Goal: Task Accomplishment & Management: Manage account settings

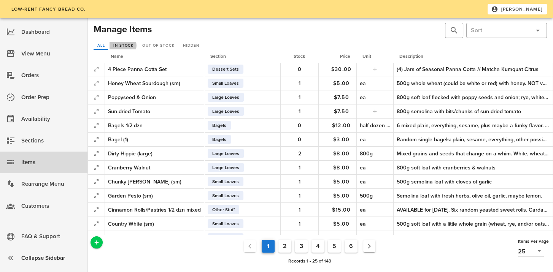
click at [125, 46] on span "In Stock" at bounding box center [123, 45] width 21 height 5
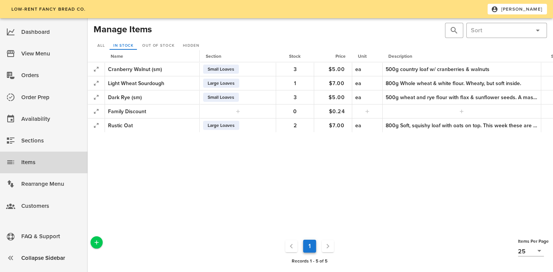
scroll to position [0, 136]
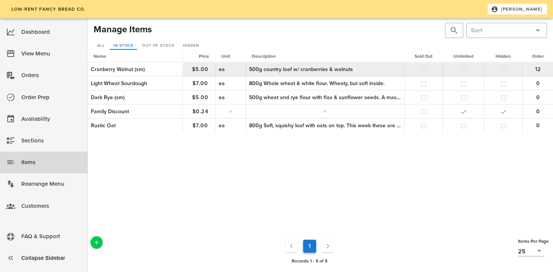
click at [424, 70] on button "button" at bounding box center [423, 69] width 7 height 7
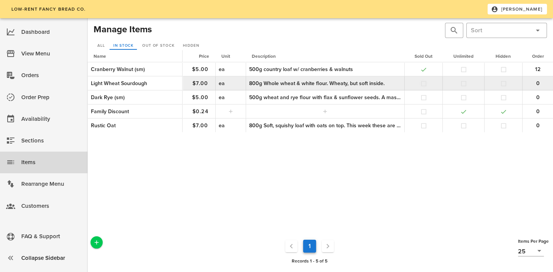
click at [424, 86] on button "button" at bounding box center [423, 83] width 7 height 7
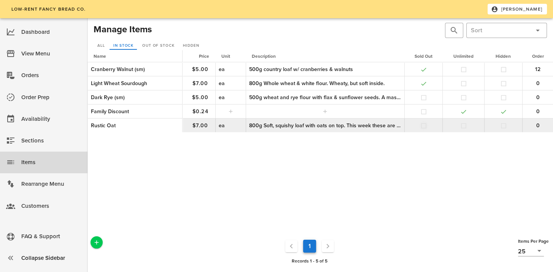
click at [422, 124] on button "button" at bounding box center [423, 125] width 7 height 7
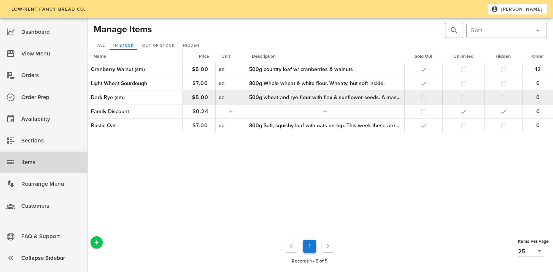
click at [423, 98] on button "button" at bounding box center [423, 97] width 7 height 7
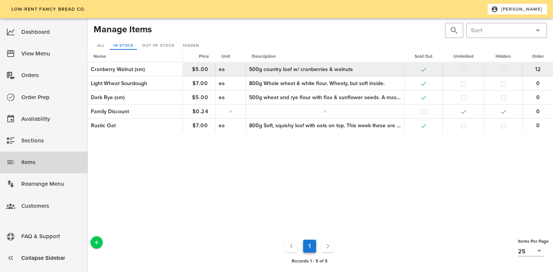
click at [503, 71] on button "button" at bounding box center [503, 69] width 7 height 7
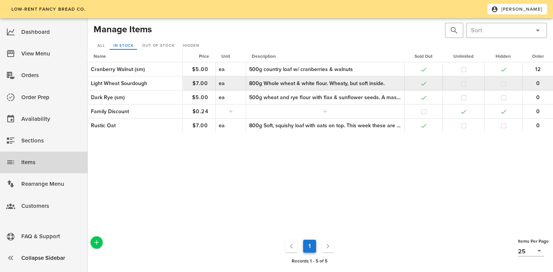
click at [503, 84] on button "button" at bounding box center [503, 83] width 7 height 7
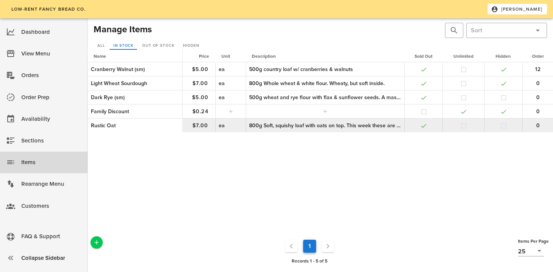
click at [501, 126] on button "button" at bounding box center [503, 125] width 7 height 7
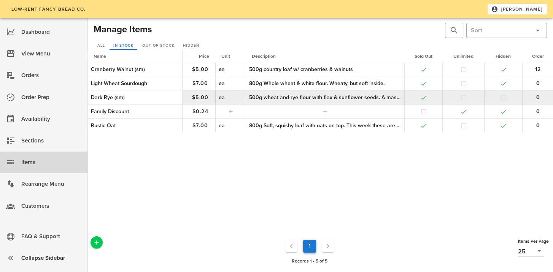
click at [503, 97] on button "button" at bounding box center [503, 97] width 7 height 7
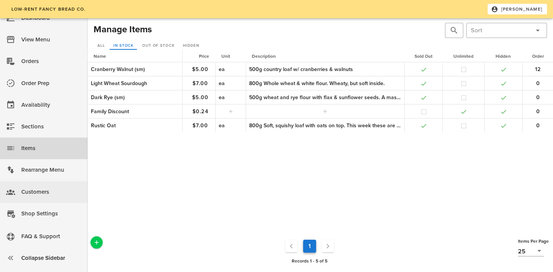
scroll to position [18, 0]
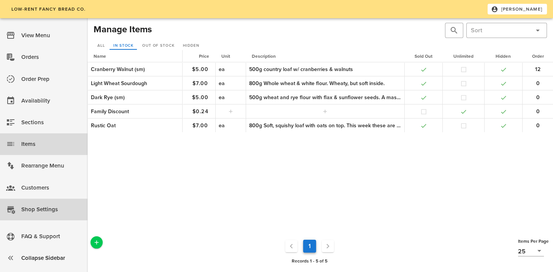
click at [37, 208] on div "Shop Settings" at bounding box center [51, 209] width 60 height 13
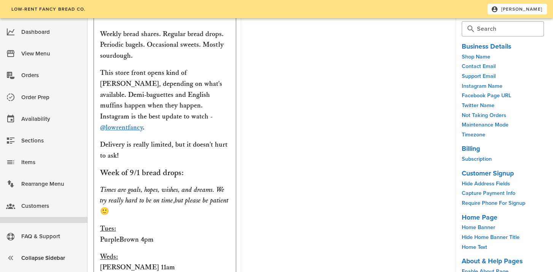
scroll to position [912, 0]
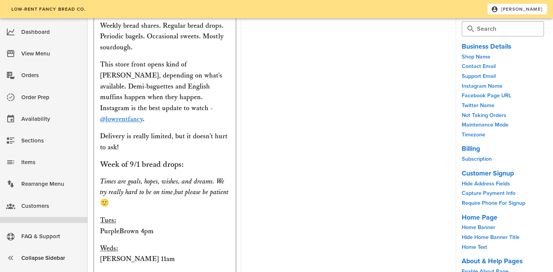
click at [138, 159] on h3 "Week of 9/1 bread drops:" at bounding box center [165, 164] width 130 height 11
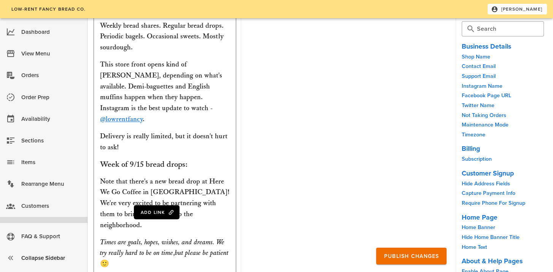
click at [183, 190] on p "Note that there's a new bread drop at Here We Go Coffee in [GEOGRAPHIC_DATA]! W…" at bounding box center [165, 203] width 130 height 55
click at [186, 187] on p "Note that there's a new bread drop at Here We Go Coffee in [GEOGRAPHIC_DATA]! W…" at bounding box center [165, 203] width 130 height 55
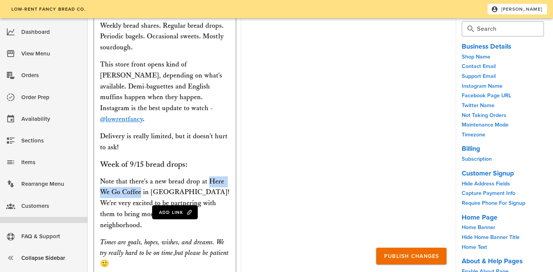
drag, startPoint x: 211, startPoint y: 170, endPoint x: 142, endPoint y: 178, distance: 69.3
click at [142, 178] on p "Note that there's a new bread drop at Here We Go Coffee in [GEOGRAPHIC_DATA]! W…" at bounding box center [165, 203] width 130 height 55
click at [178, 210] on span "Add Link" at bounding box center [171, 212] width 24 height 5
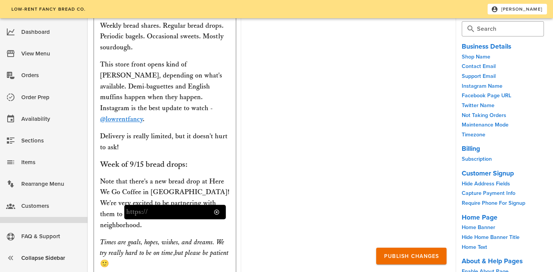
paste input "[URL][DOMAIN_NAME]"
type input "[URL][DOMAIN_NAME]"
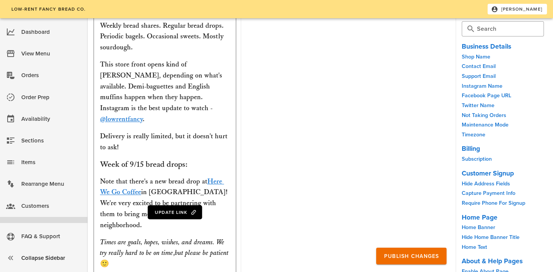
click at [180, 189] on p "Note that there's a new bread drop at Here We Go Coffee in [GEOGRAPHIC_DATA]! W…" at bounding box center [165, 203] width 130 height 55
click at [213, 201] on p "Note that there's a new bread drop at Here We Go Coffee in [GEOGRAPHIC_DATA]! W…" at bounding box center [165, 203] width 130 height 55
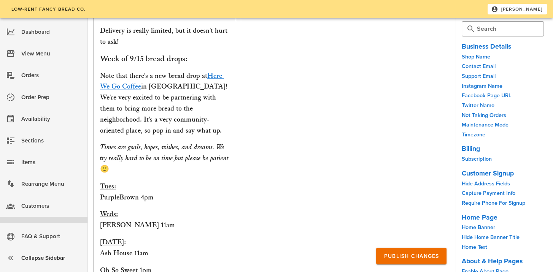
scroll to position [1026, 0]
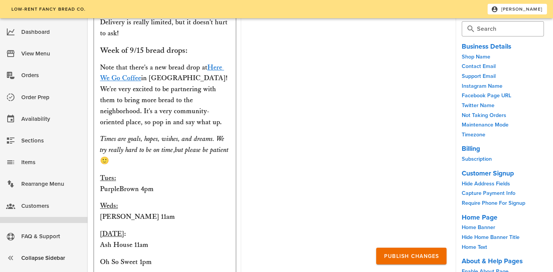
click at [100, 205] on p "Weds: [PERSON_NAME] 11am" at bounding box center [165, 212] width 130 height 22
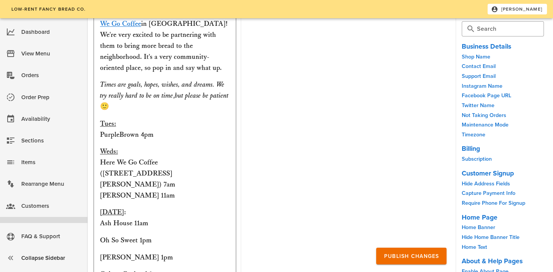
scroll to position [1141, 0]
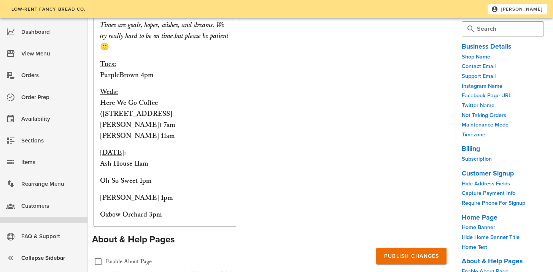
click at [100, 102] on p "Weds: Here We Go Coffee ([STREET_ADDRESS][PERSON_NAME]) 7am [PERSON_NAME] 11am" at bounding box center [165, 114] width 130 height 55
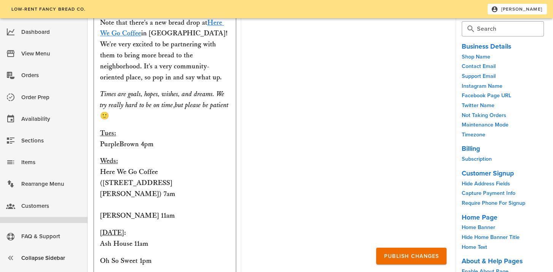
scroll to position [1026, 0]
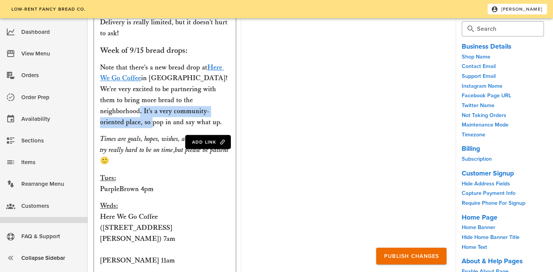
drag, startPoint x: 204, startPoint y: 101, endPoint x: 212, endPoint y: 86, distance: 17.4
click at [212, 86] on p "Note that there's a new bread drop at Here We Go Coffee in [GEOGRAPHIC_DATA]! W…" at bounding box center [165, 95] width 130 height 66
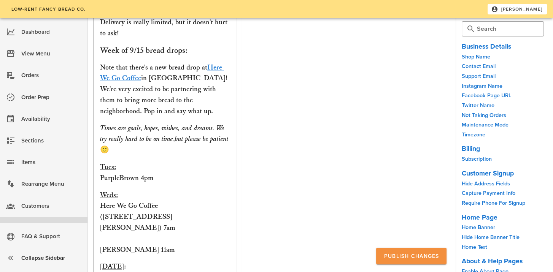
click at [416, 253] on span "Publish Changes" at bounding box center [411, 256] width 56 height 6
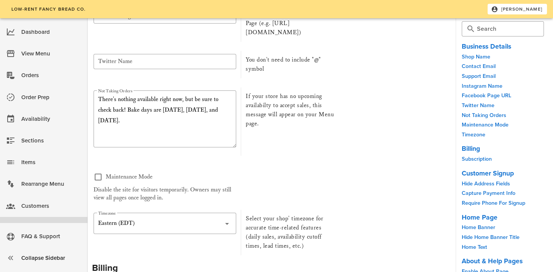
scroll to position [190, 0]
